Goal: Task Accomplishment & Management: Complete application form

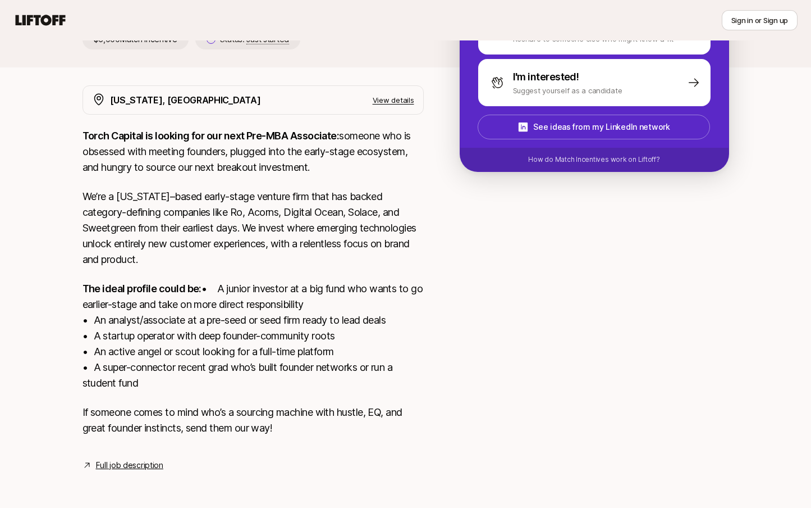
scroll to position [466, 0]
click at [163, 458] on link "Full job description" at bounding box center [129, 464] width 67 height 13
click at [284, 180] on div "[US_STATE], [GEOGRAPHIC_DATA] View details Torch Capital is looking for our nex…" at bounding box center [253, 278] width 341 height 386
click at [163, 458] on link "Full job description" at bounding box center [129, 464] width 67 height 13
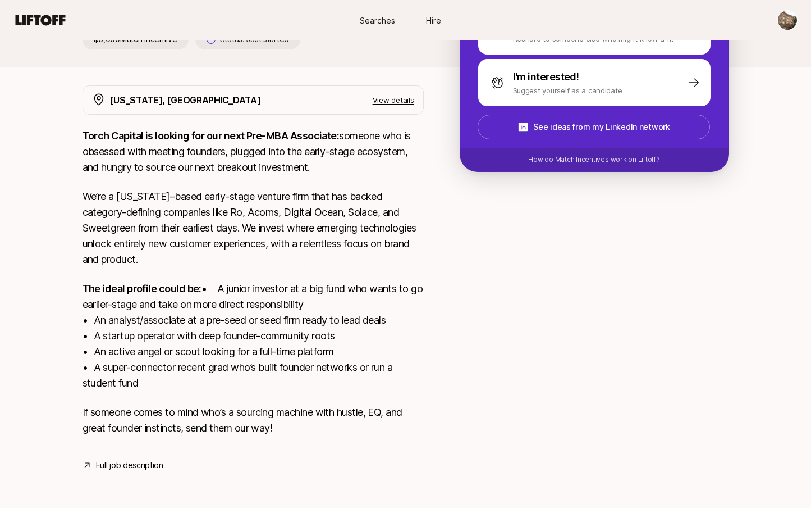
scroll to position [382, 0]
click at [163, 458] on link "Full job description" at bounding box center [129, 464] width 67 height 13
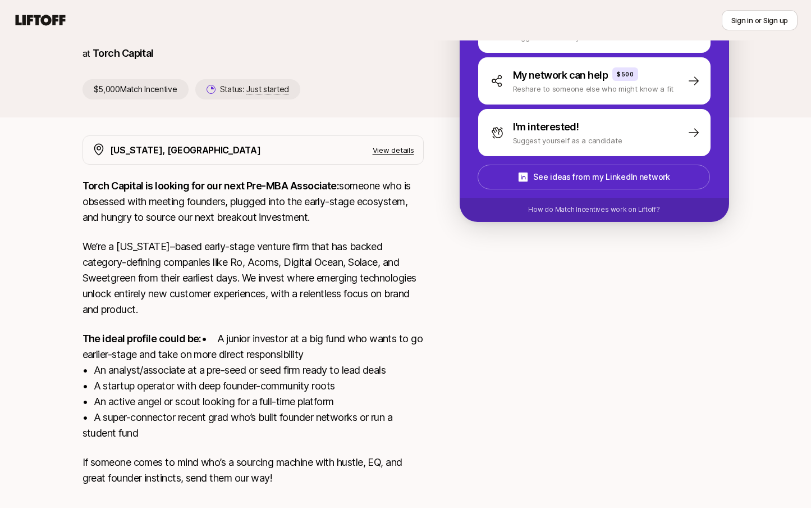
scroll to position [125, 0]
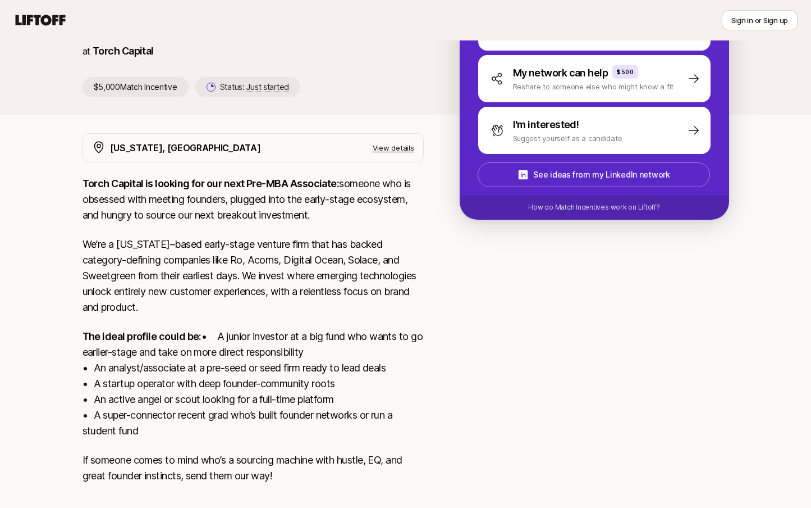
click at [414, 147] on p "View details" at bounding box center [394, 147] width 42 height 11
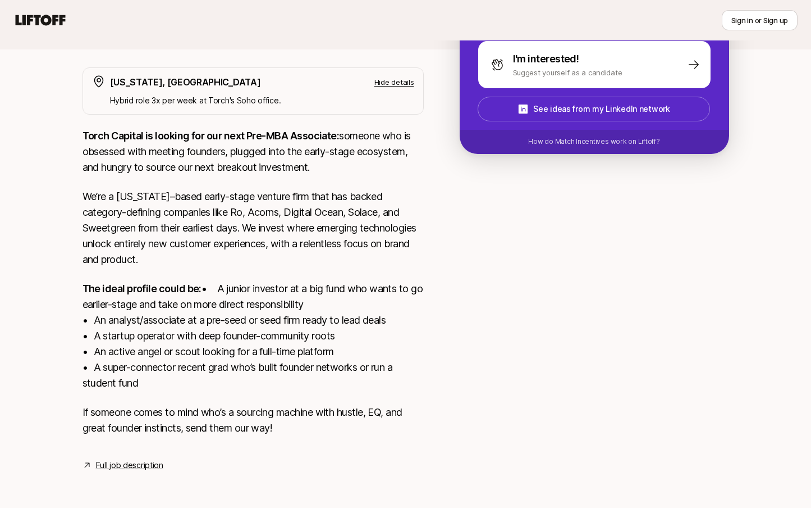
scroll to position [484, 0]
click at [163, 458] on link "Full job description" at bounding box center [129, 464] width 67 height 13
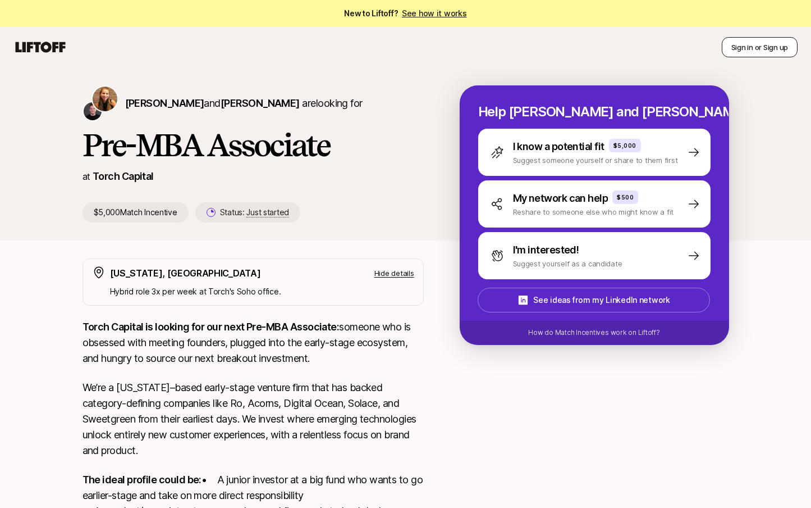
click at [744, 45] on button "Sign in or Sign up" at bounding box center [760, 47] width 76 height 20
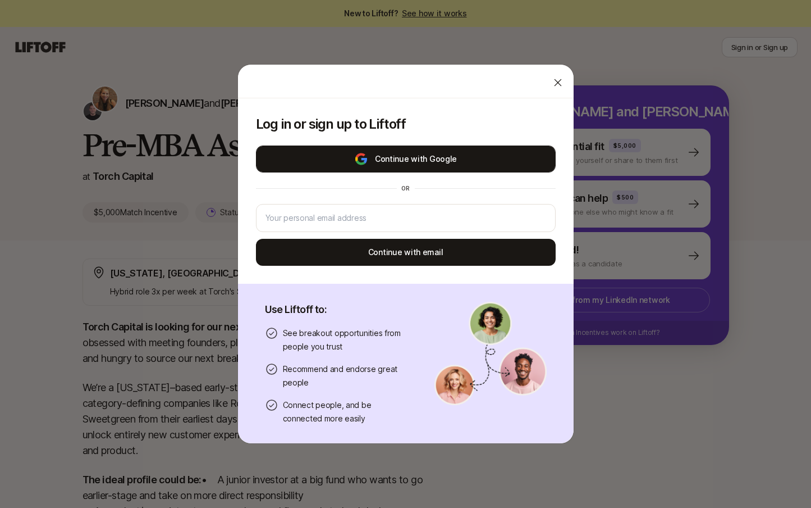
click at [462, 156] on button "Continue with Google" at bounding box center [406, 158] width 300 height 27
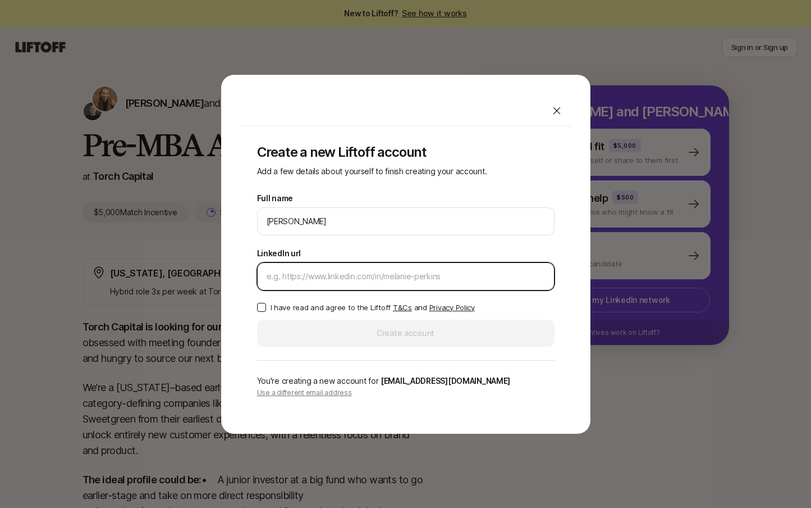
click at [362, 279] on input "LinkedIn url" at bounding box center [406, 276] width 279 height 13
paste input "[URL][DOMAIN_NAME][PERSON_NAME]"
type input "[URL][DOMAIN_NAME][PERSON_NAME]"
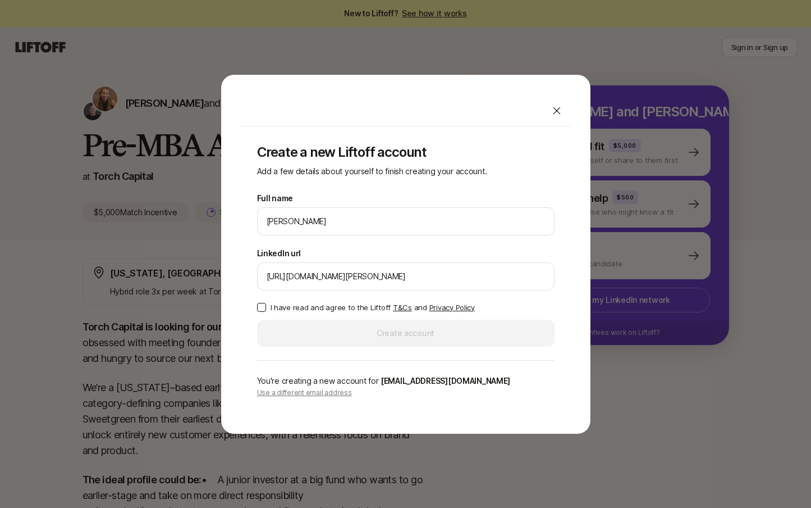
click at [265, 309] on button "I have read and agree to the Liftoff T&Cs and Privacy Policy" at bounding box center [261, 307] width 9 height 9
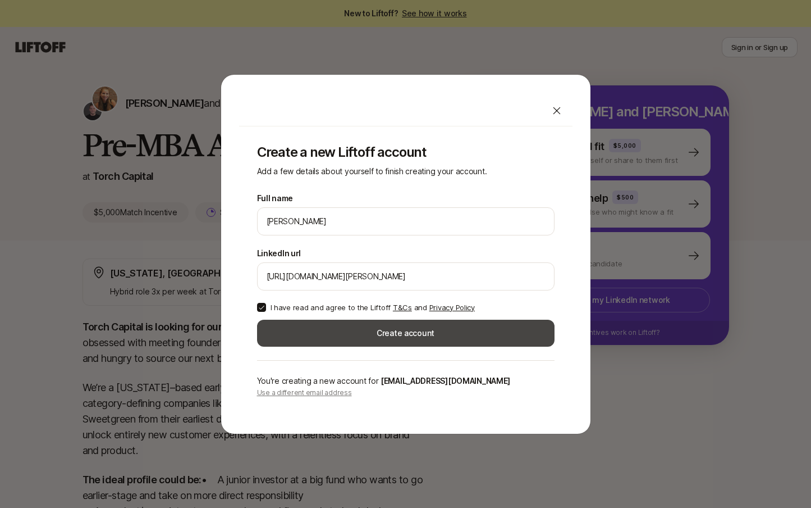
click at [372, 345] on button "Create account" at bounding box center [406, 333] width 298 height 27
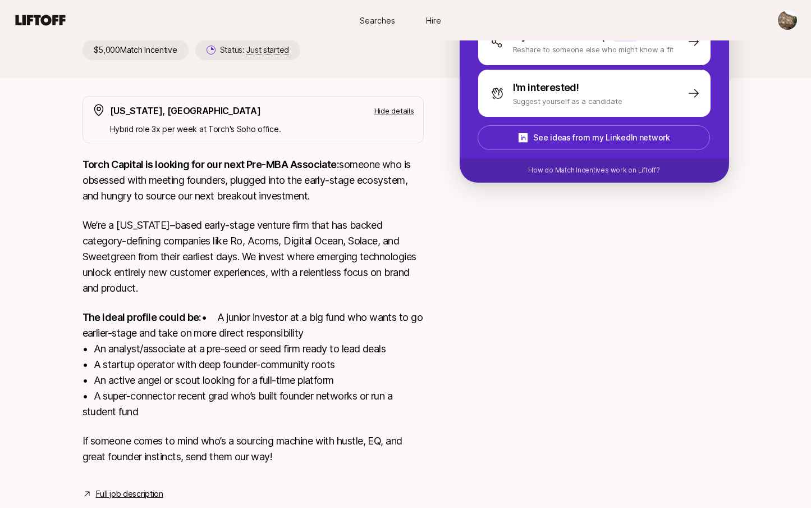
scroll to position [160, 0]
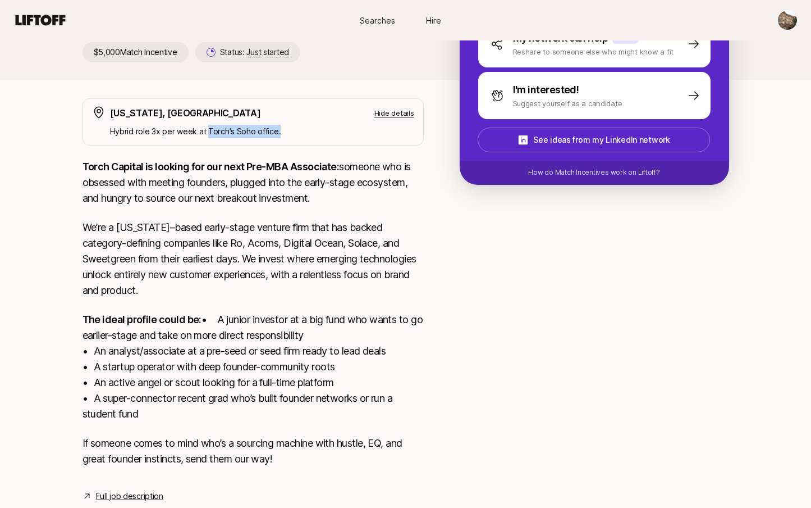
drag, startPoint x: 431, startPoint y: 127, endPoint x: 353, endPoint y: 130, distance: 78.1
click at [353, 130] on p "Hybrid role 3x per week at Torch's Soho office." at bounding box center [262, 131] width 304 height 13
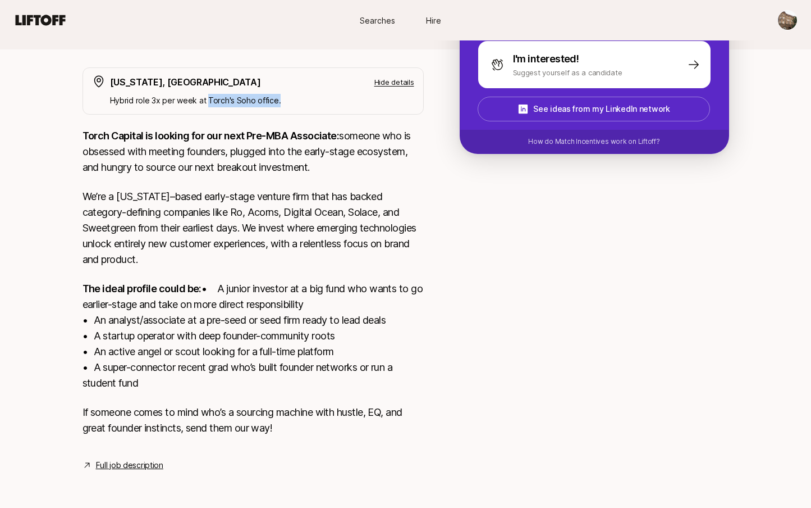
scroll to position [484, 0]
click at [0, 0] on div "I'm interested! Suggest yourself as a candidate" at bounding box center [0, 0] width 0 height 0
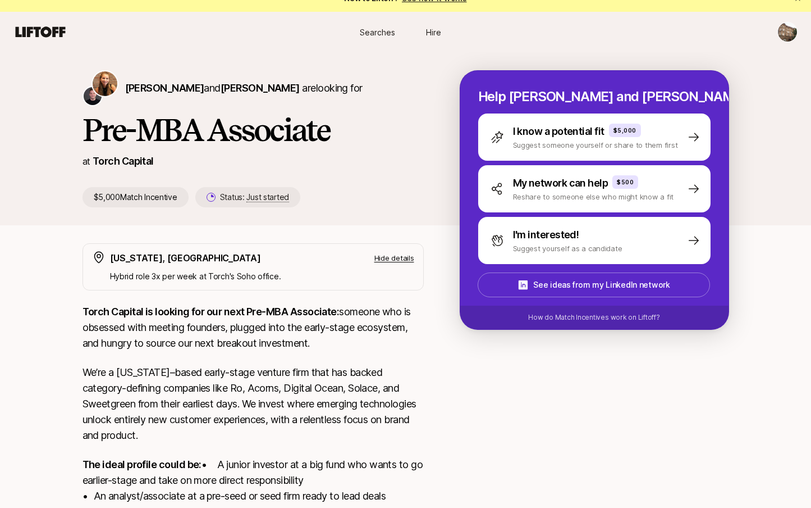
scroll to position [0, 0]
